Goal: Check status: Check status

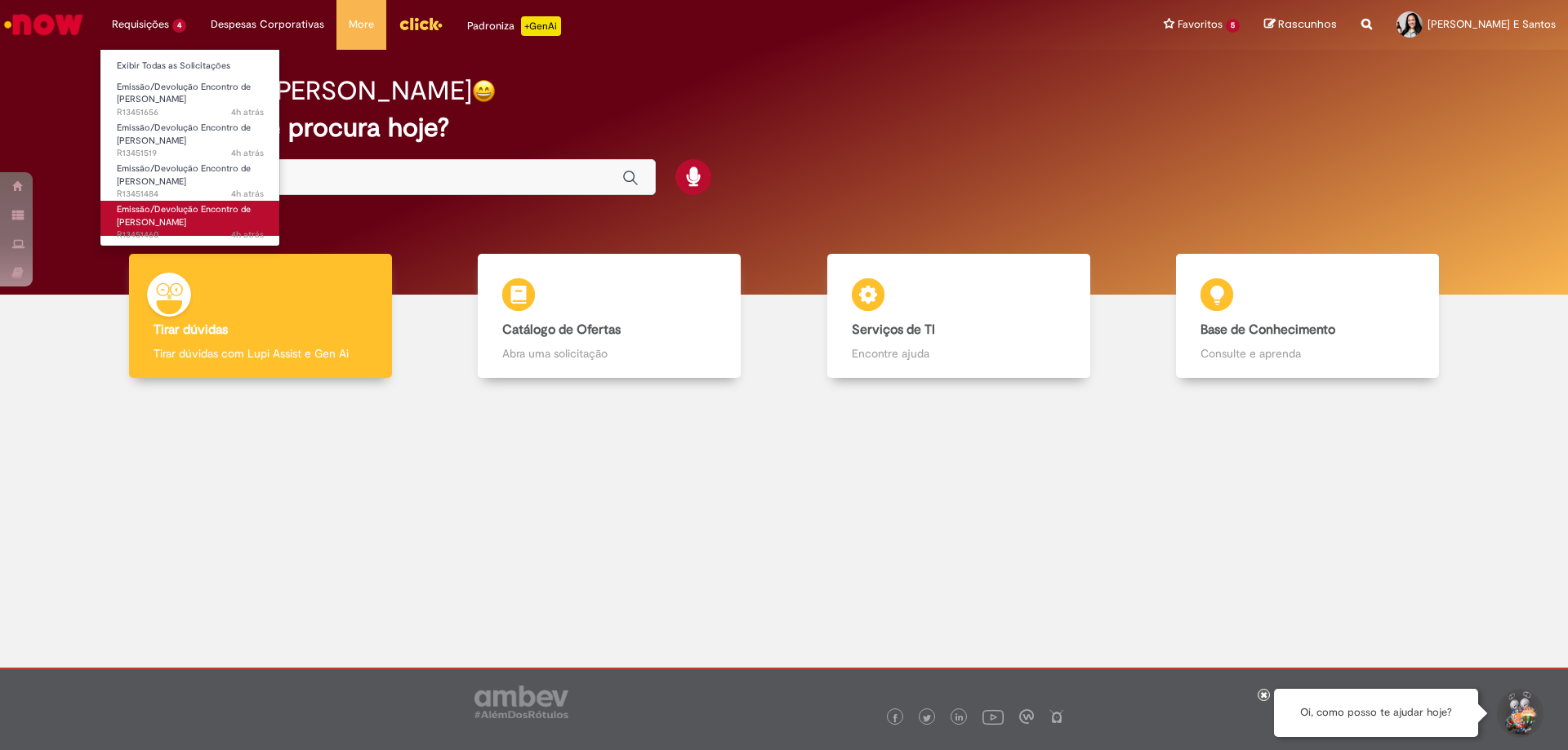
click at [166, 217] on span "Emissão/Devolução Encontro de [PERSON_NAME]" at bounding box center [184, 216] width 134 height 25
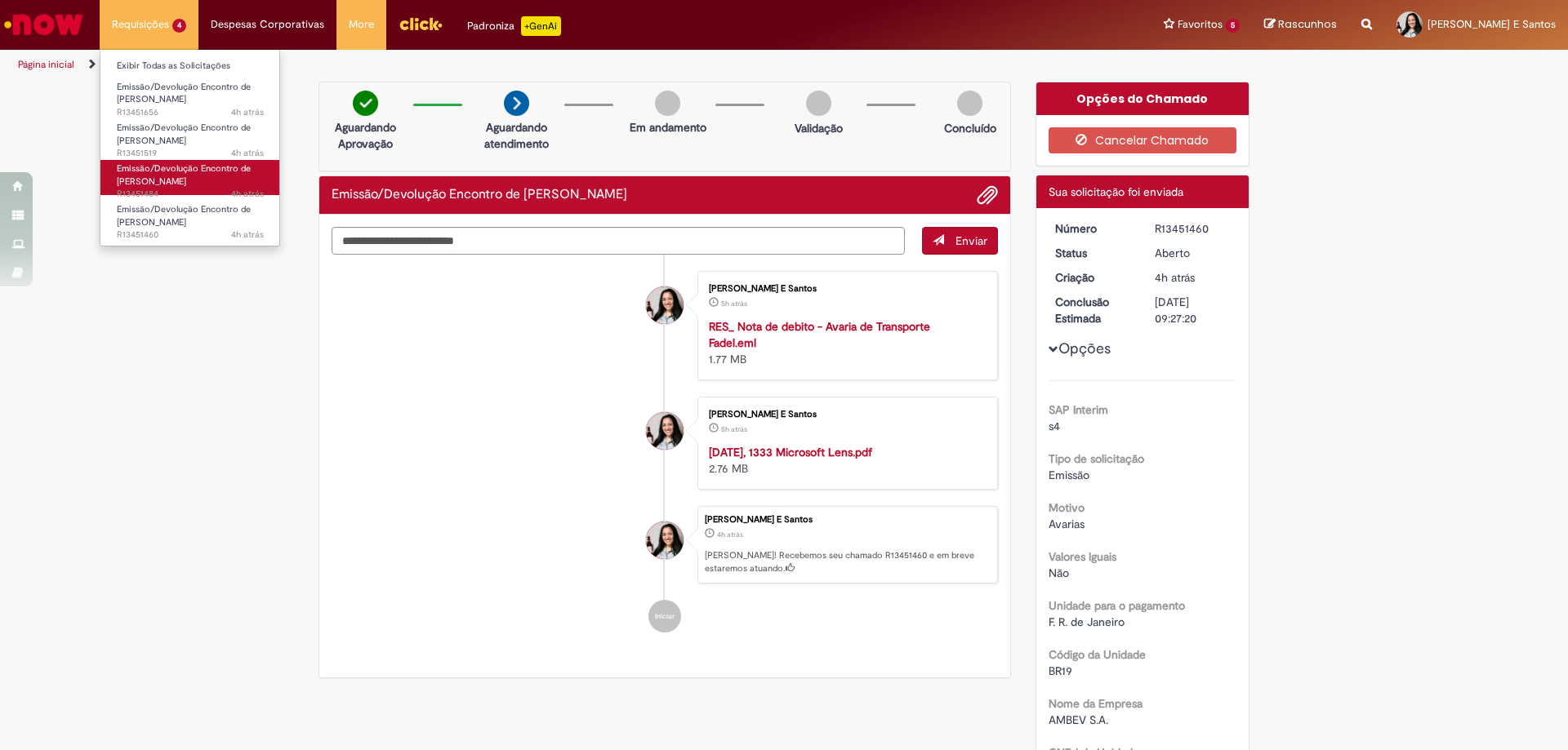
click at [168, 178] on span "Emissão/Devolução Encontro de [PERSON_NAME]" at bounding box center [184, 175] width 134 height 25
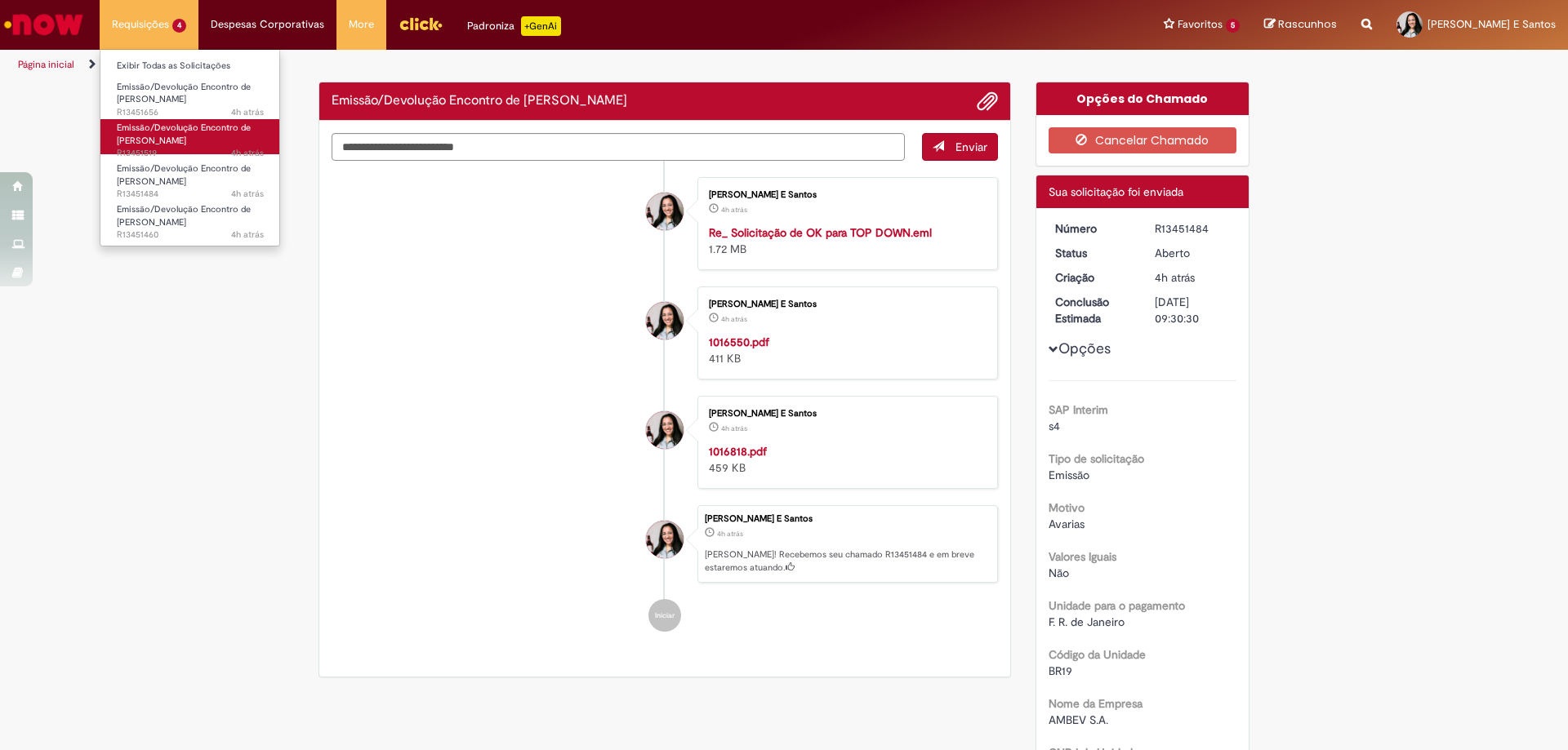
click at [205, 136] on link "Emissão/Devolução Encontro de Contas Fornecedor 4h atrás 4 horas atrás R13451519" at bounding box center [190, 136] width 179 height 35
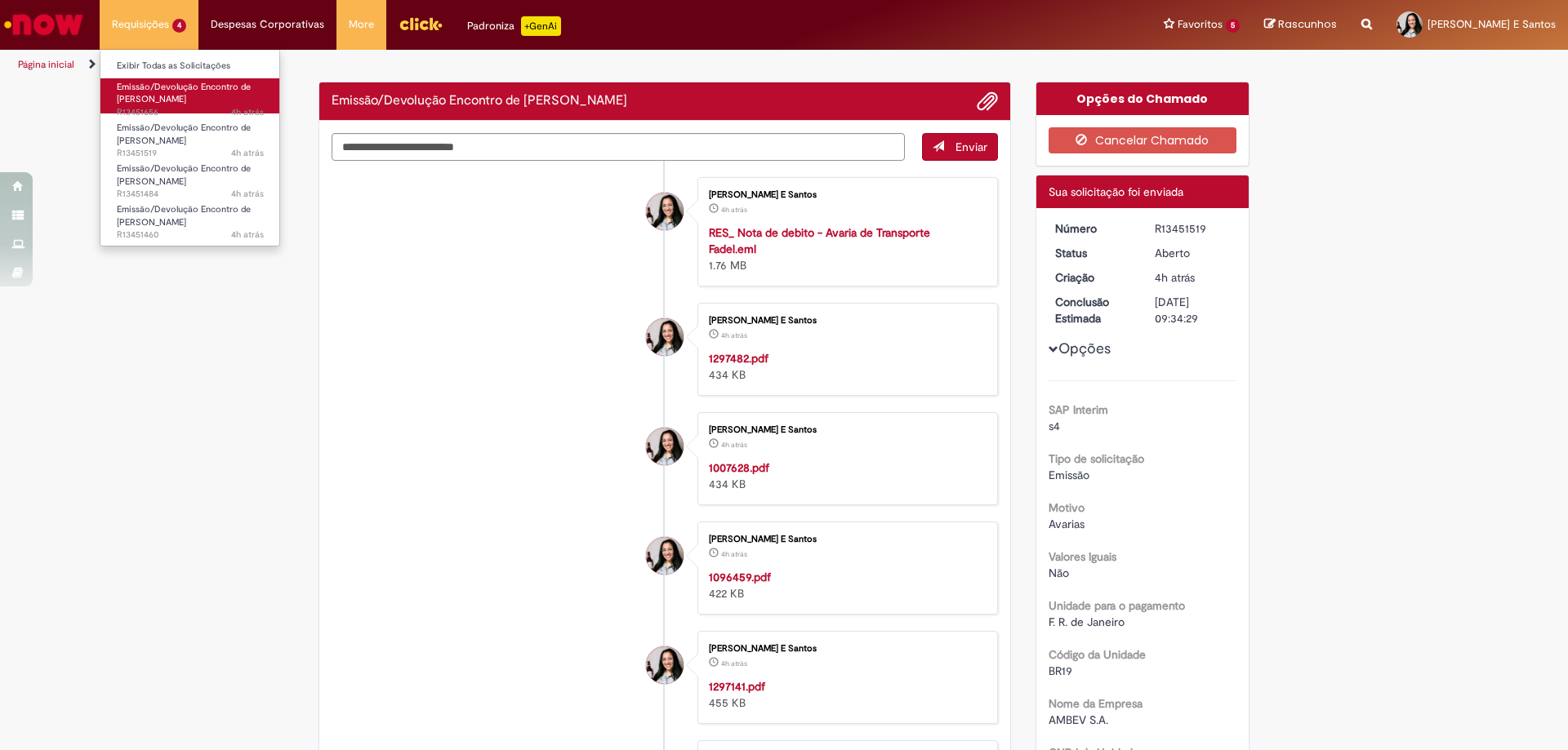
click at [210, 102] on link "Emissão/Devolução Encontro de Contas Fornecedor 4h atrás 4 horas atrás R13451656" at bounding box center [190, 96] width 179 height 35
